Goal: Find specific page/section: Find specific page/section

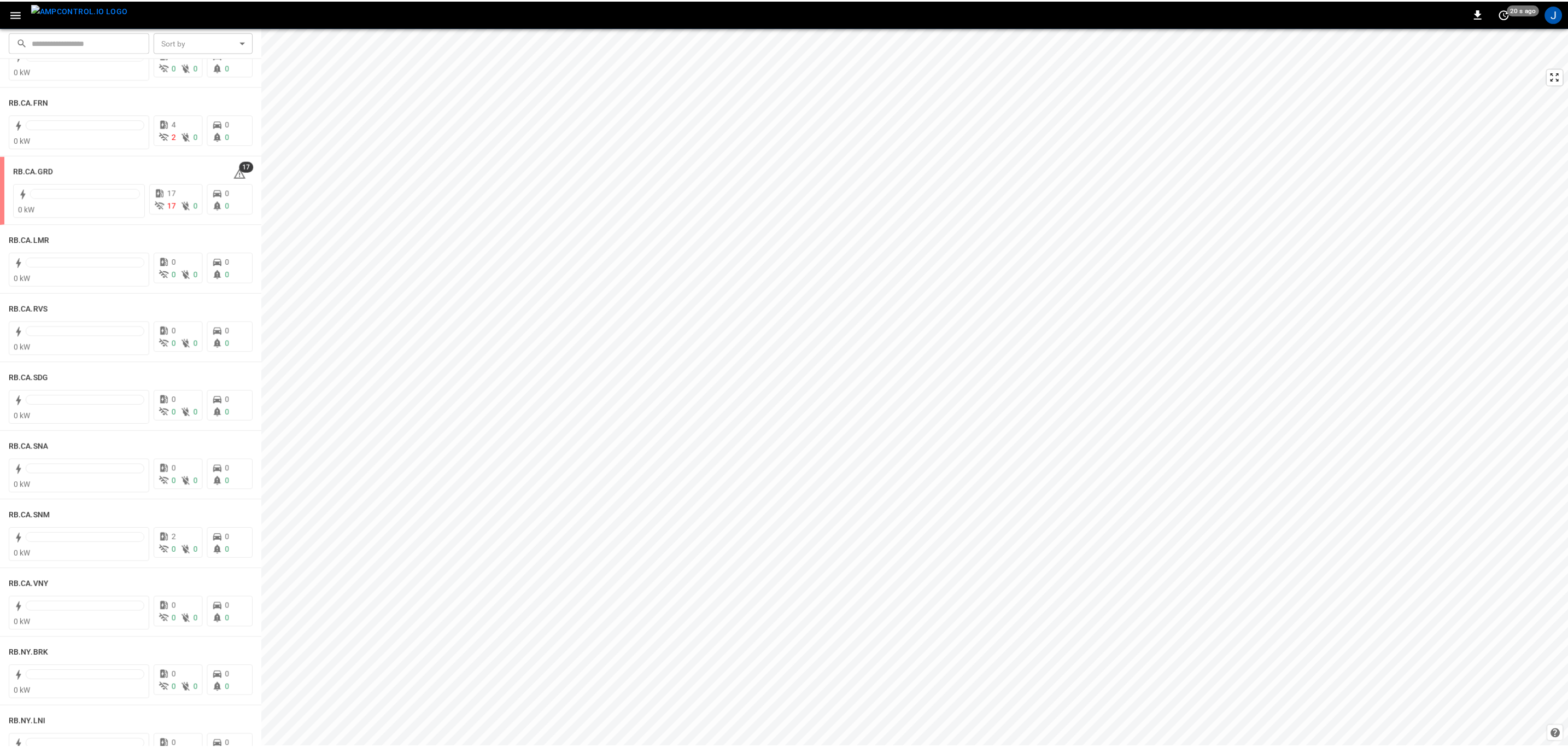
scroll to position [1442, 0]
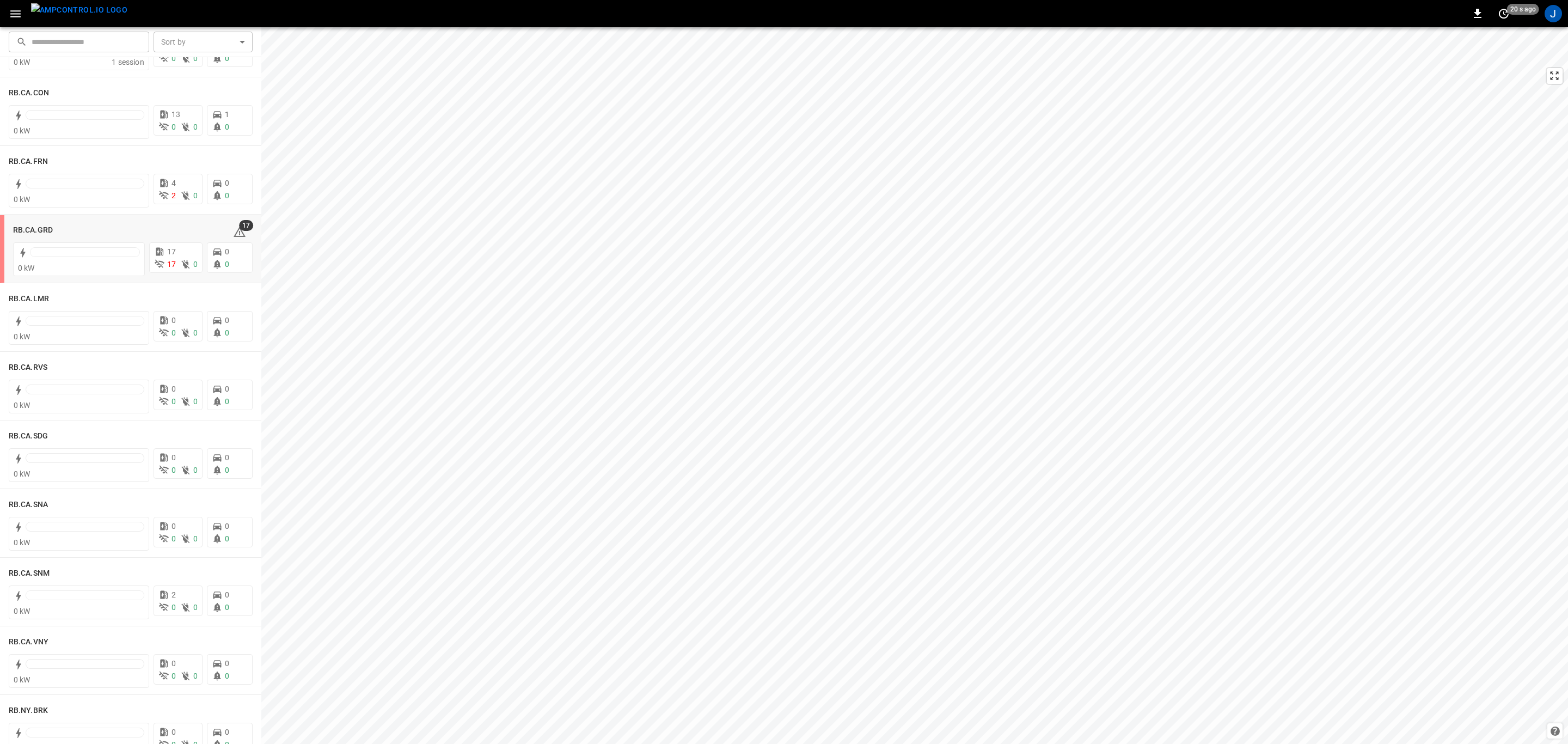
click at [38, 229] on h6 "RB.CA.GRD" at bounding box center [33, 230] width 40 height 12
